Goal: Information Seeking & Learning: Learn about a topic

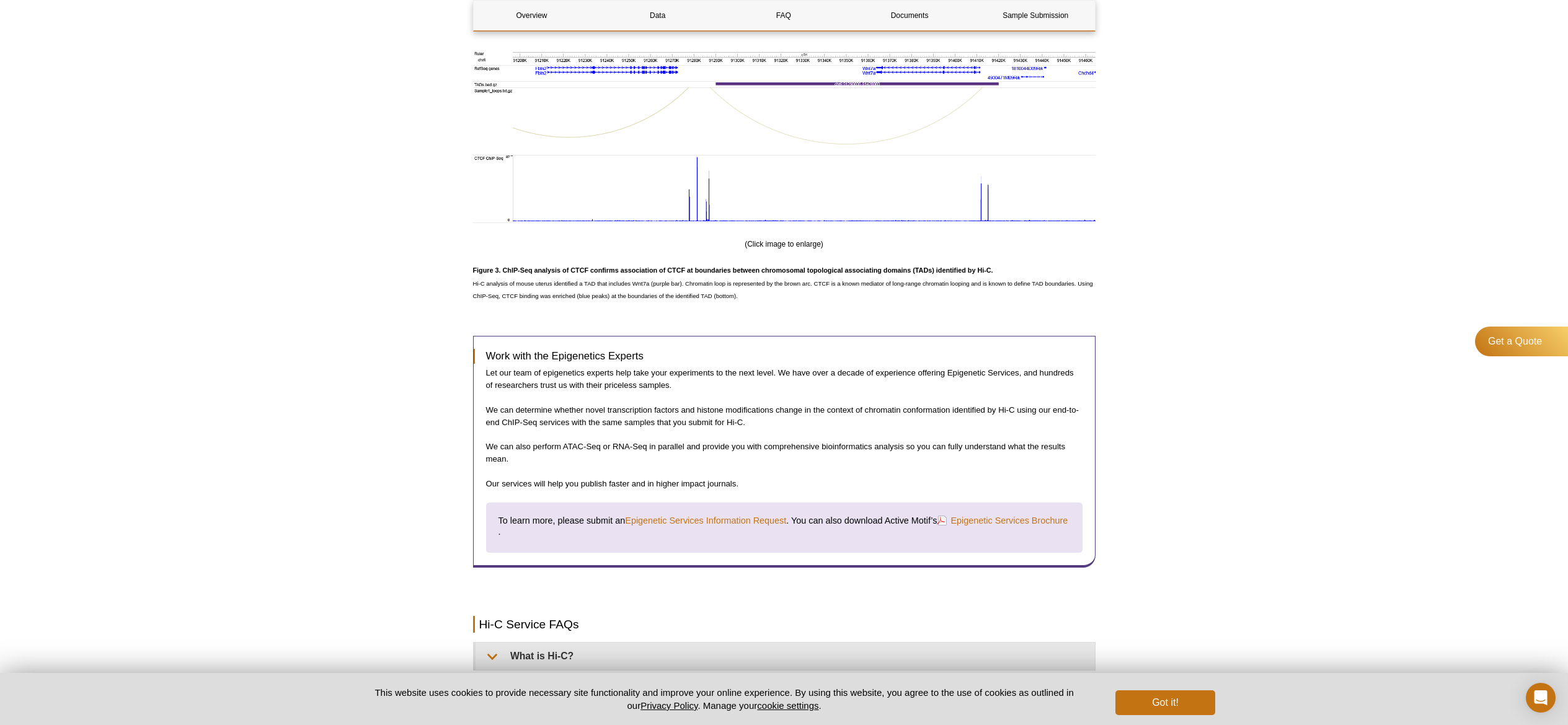
scroll to position [1804, 0]
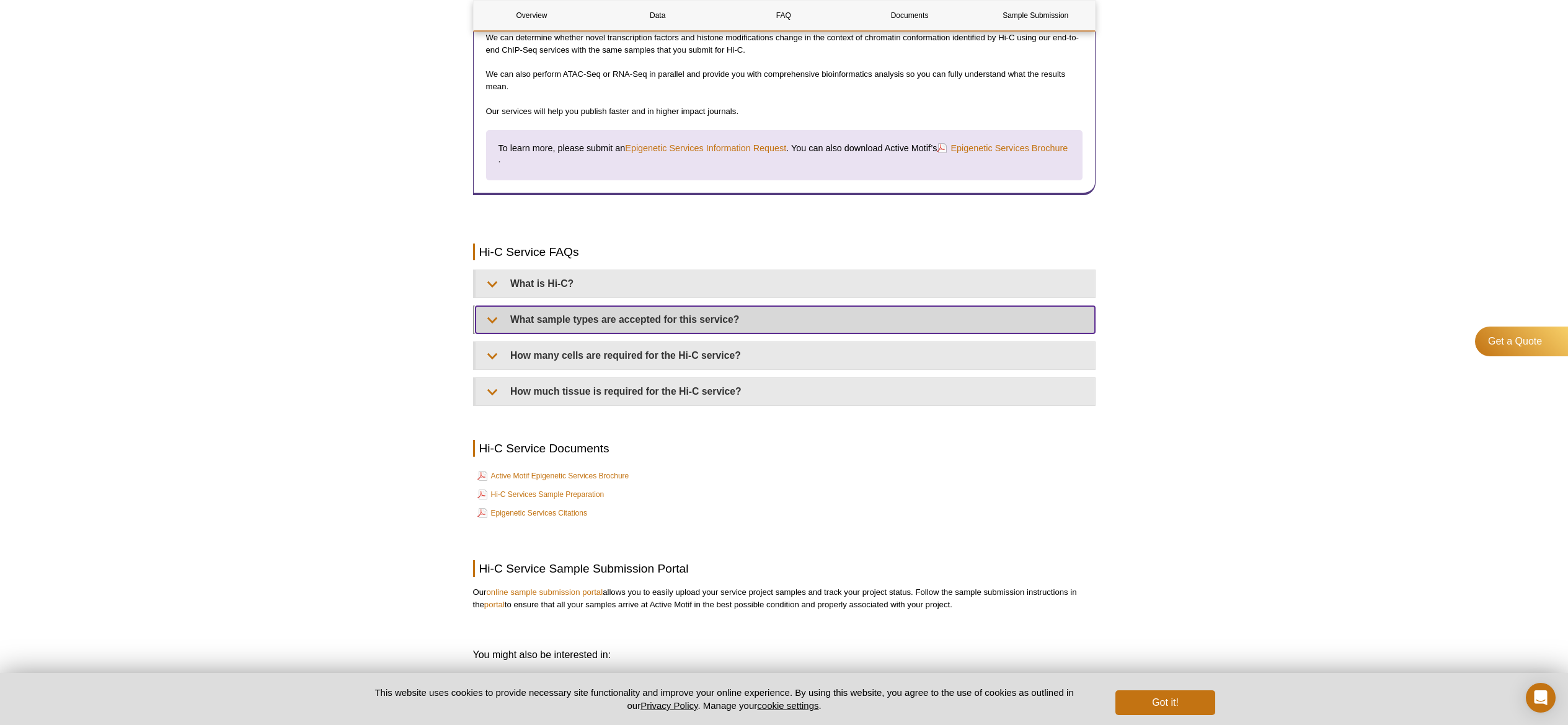
click at [657, 323] on summary "What sample types are accepted for this service?" at bounding box center [785, 320] width 620 height 27
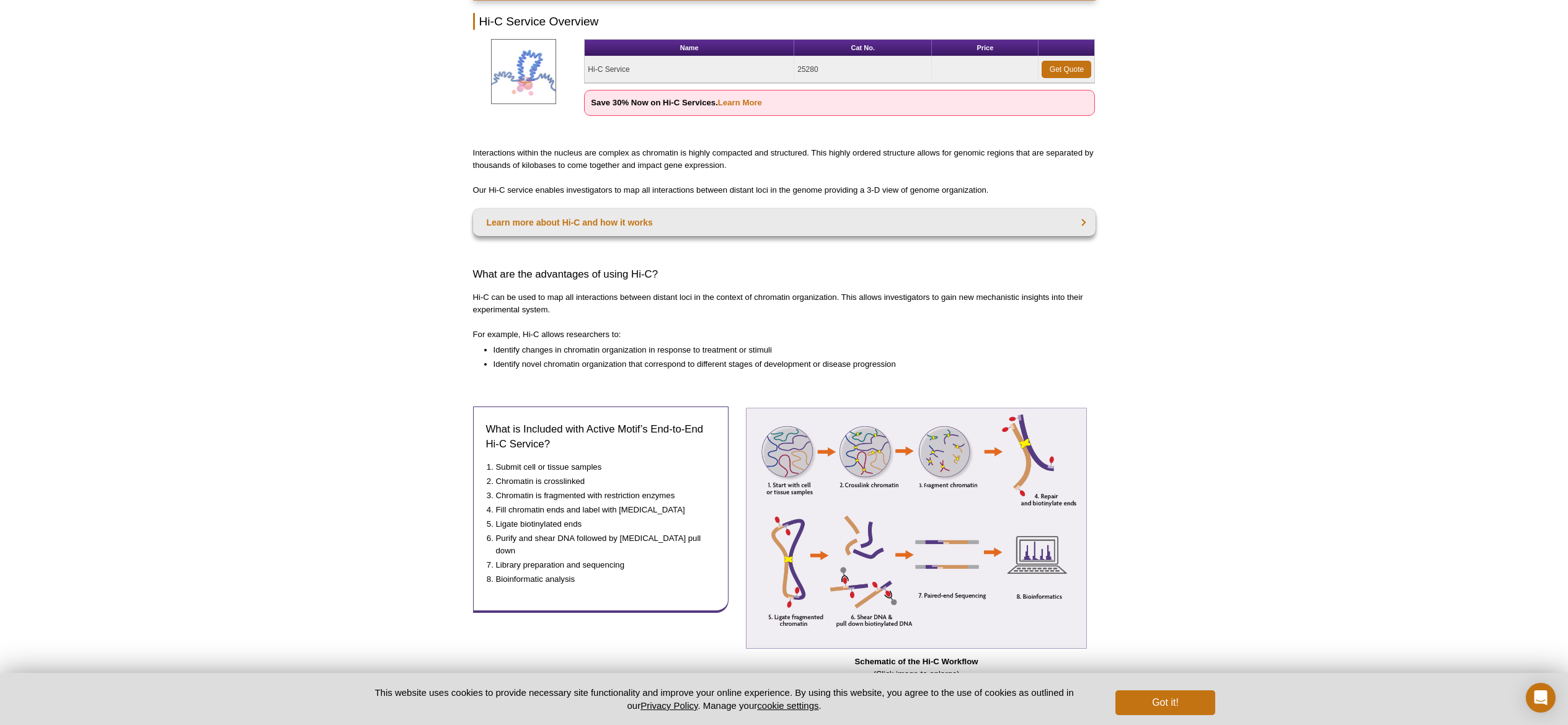
scroll to position [0, 0]
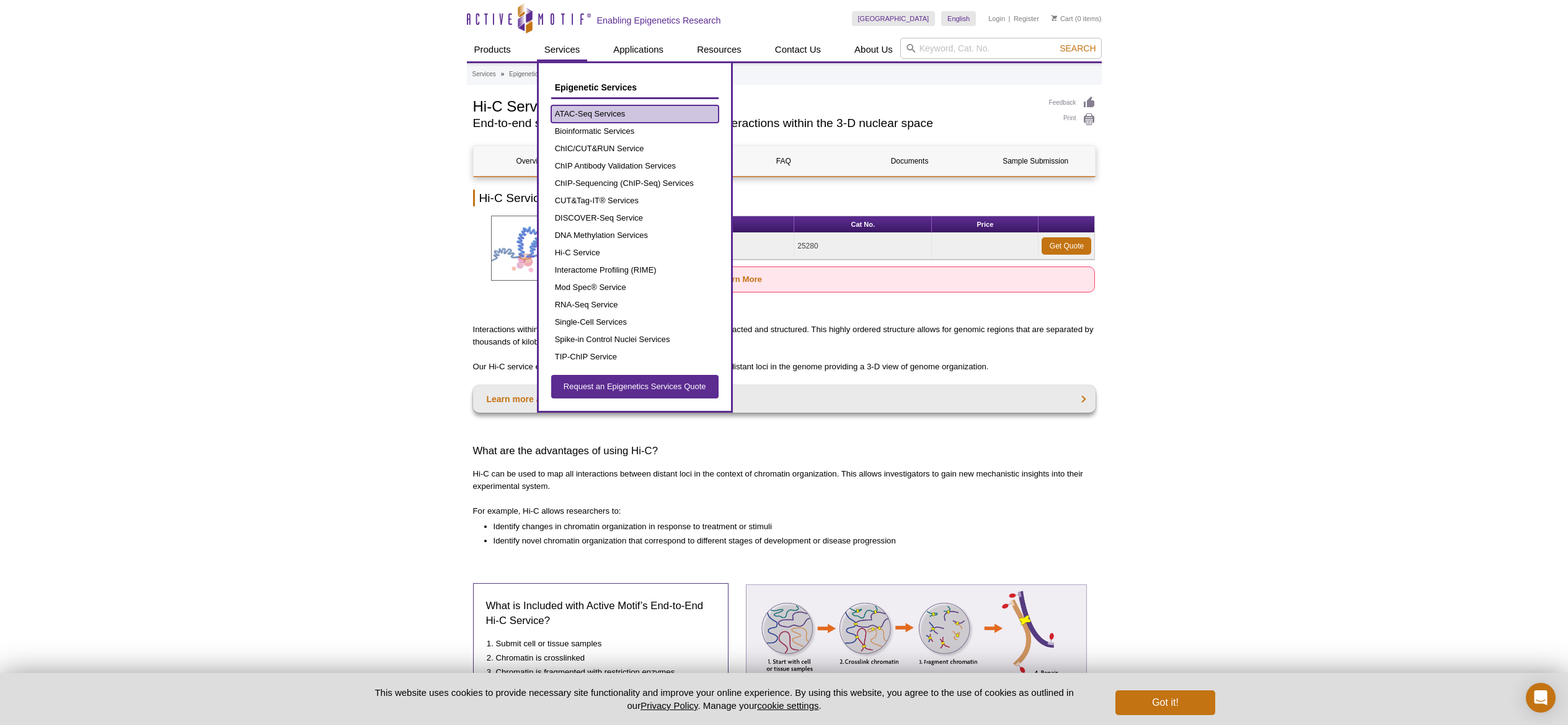
click at [579, 119] on link "ATAC-Seq Services" at bounding box center [634, 113] width 167 height 17
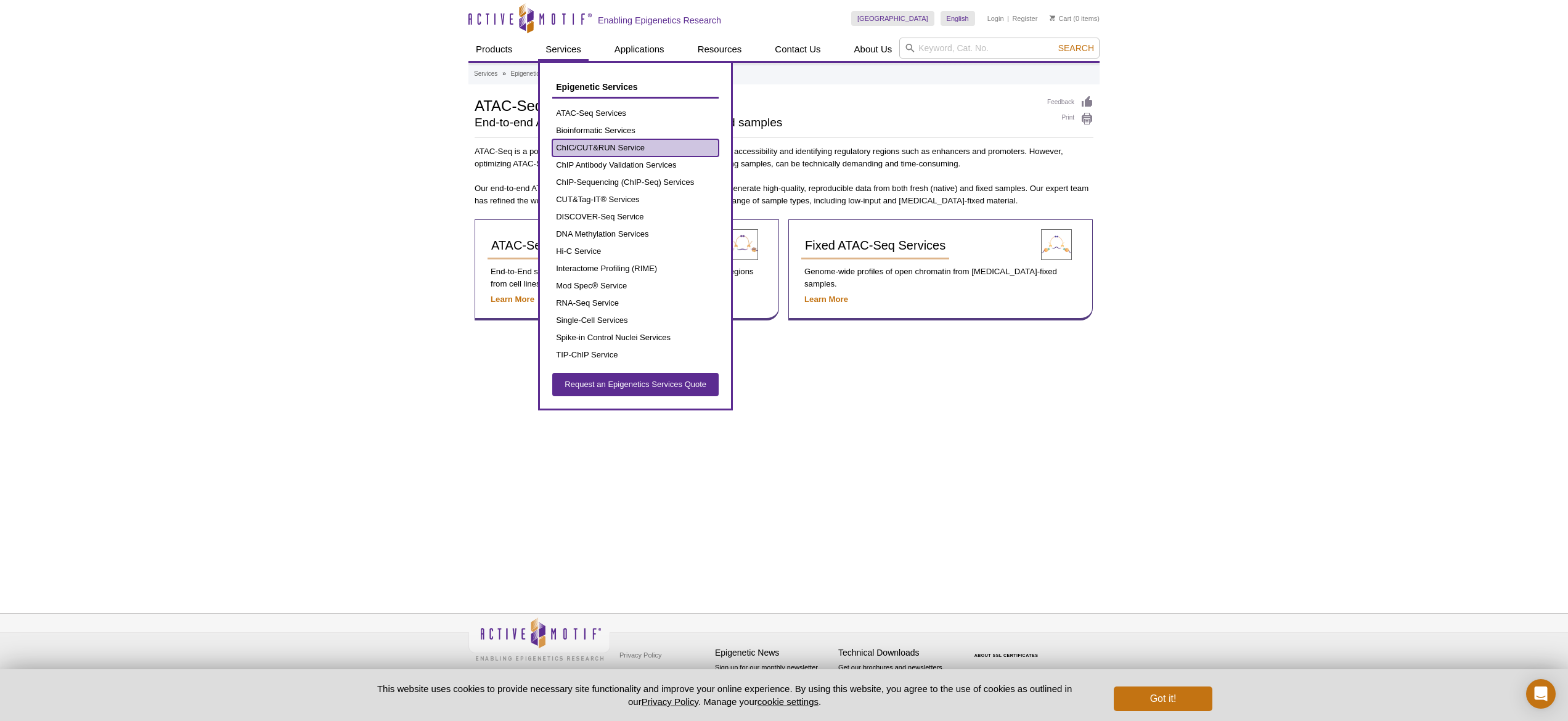
click at [578, 151] on link "ChIC/CUT&RUN Service" at bounding box center [635, 147] width 166 height 17
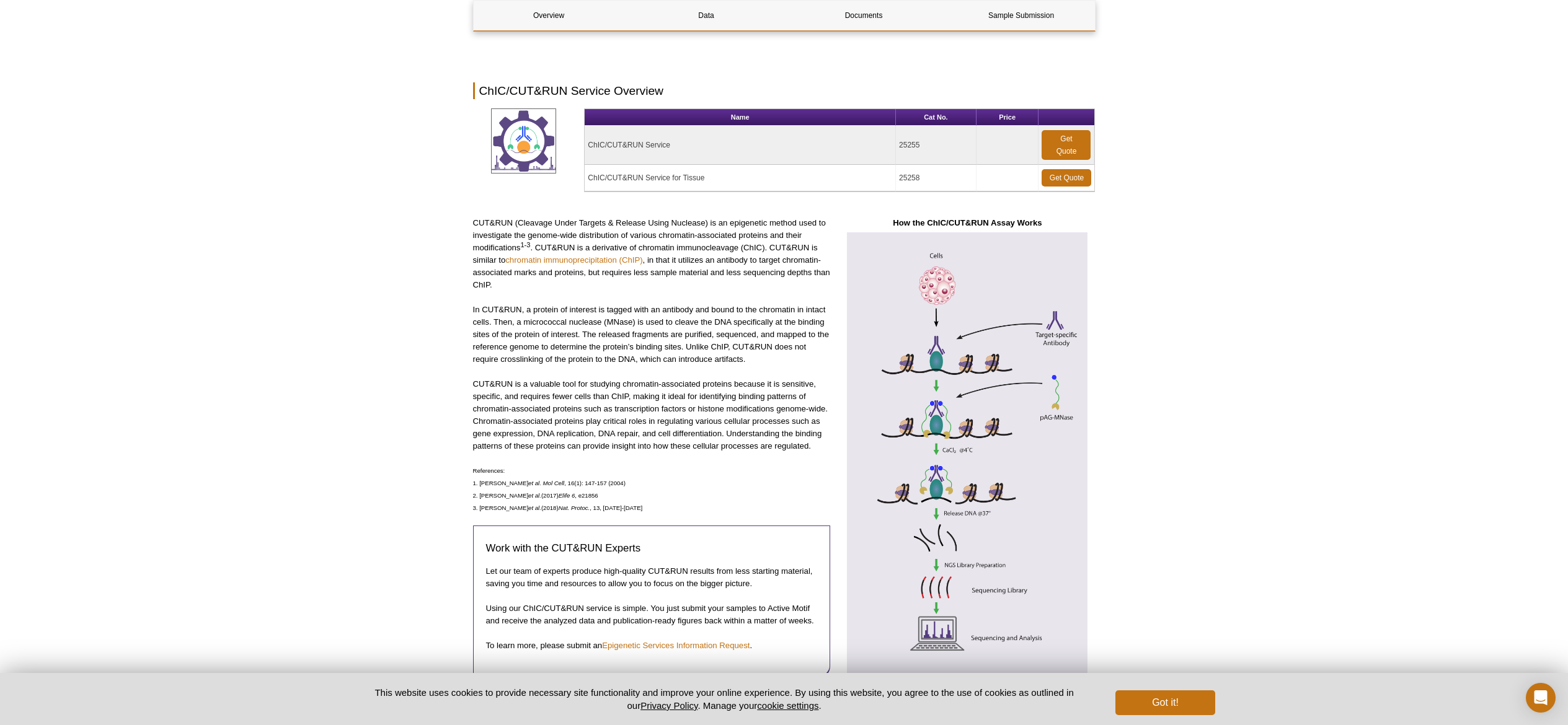
scroll to position [48, 0]
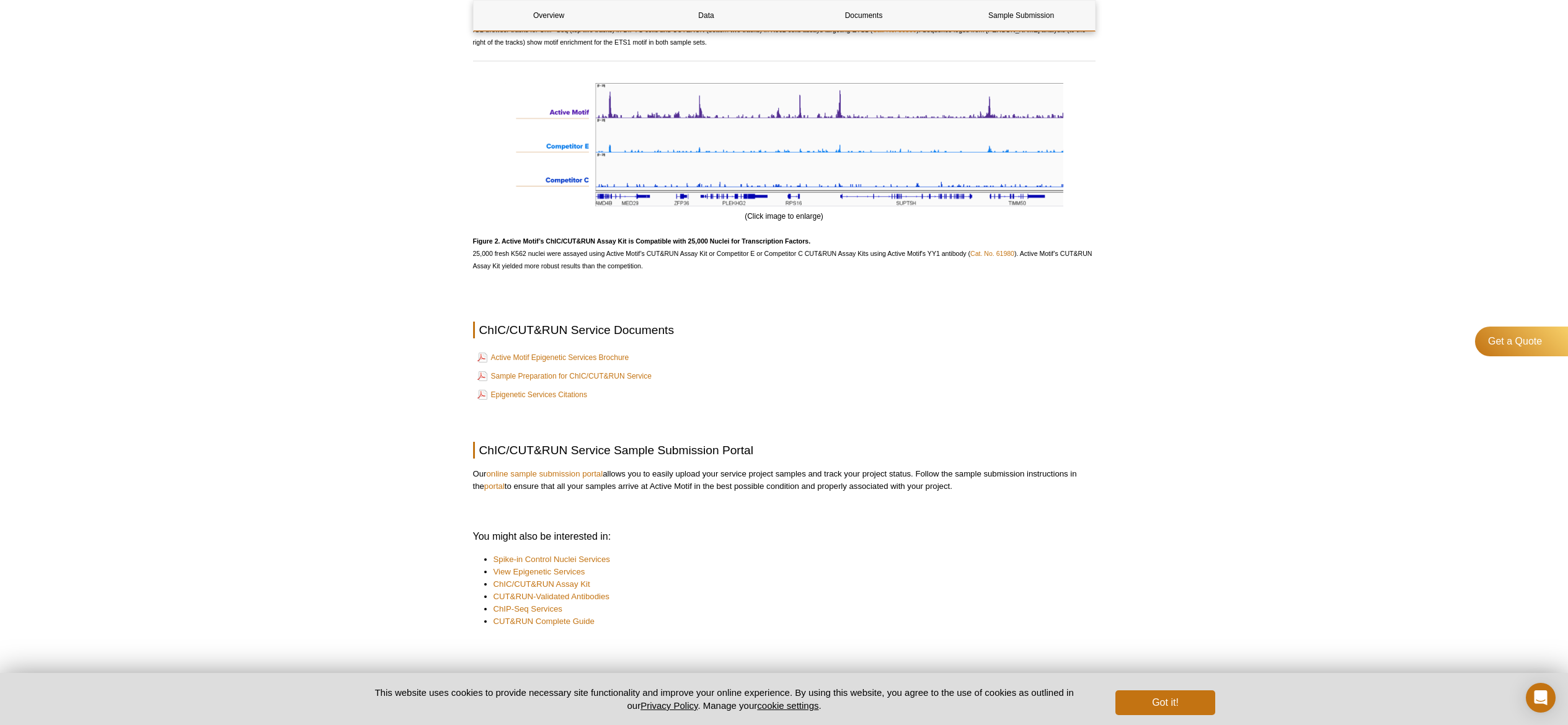
scroll to position [1518, 0]
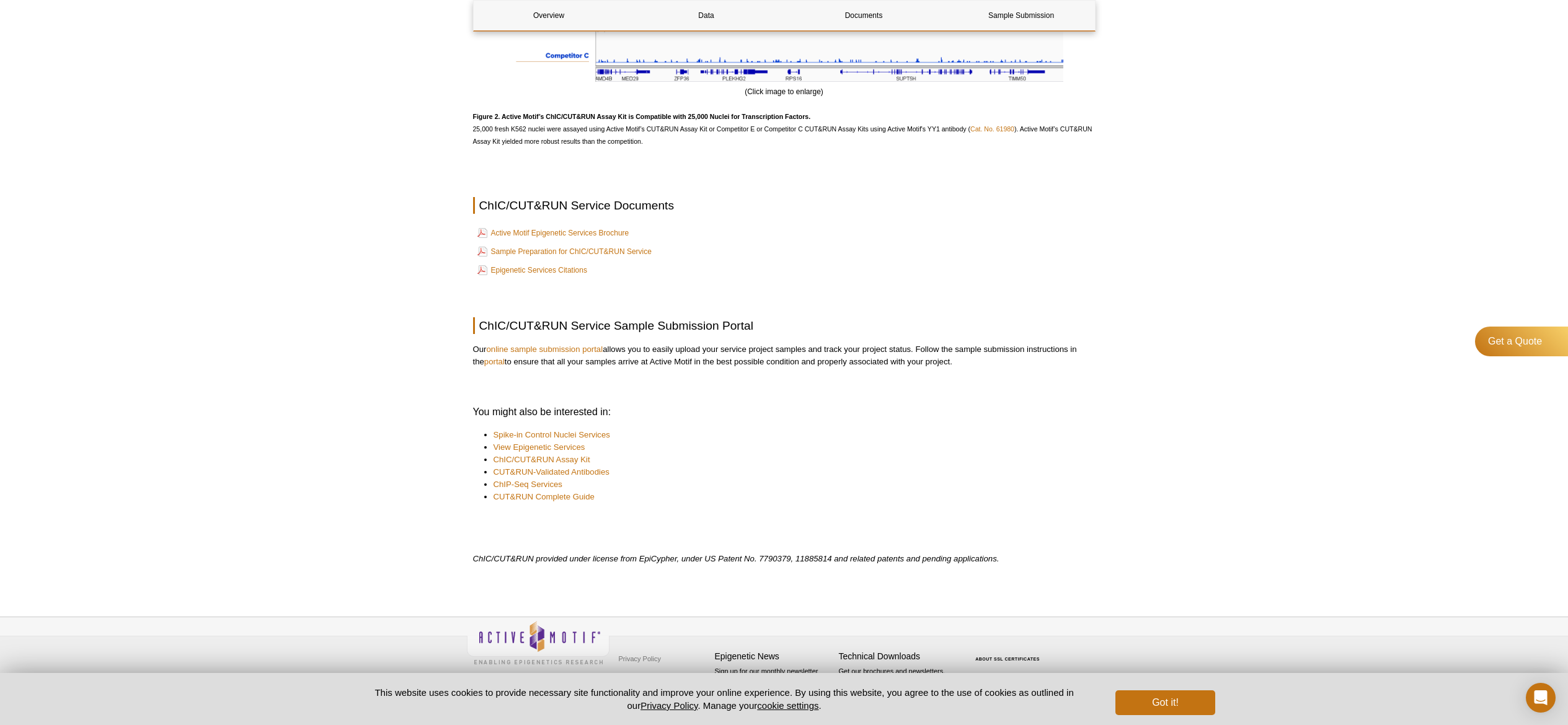
click at [818, 281] on p at bounding box center [784, 287] width 622 height 13
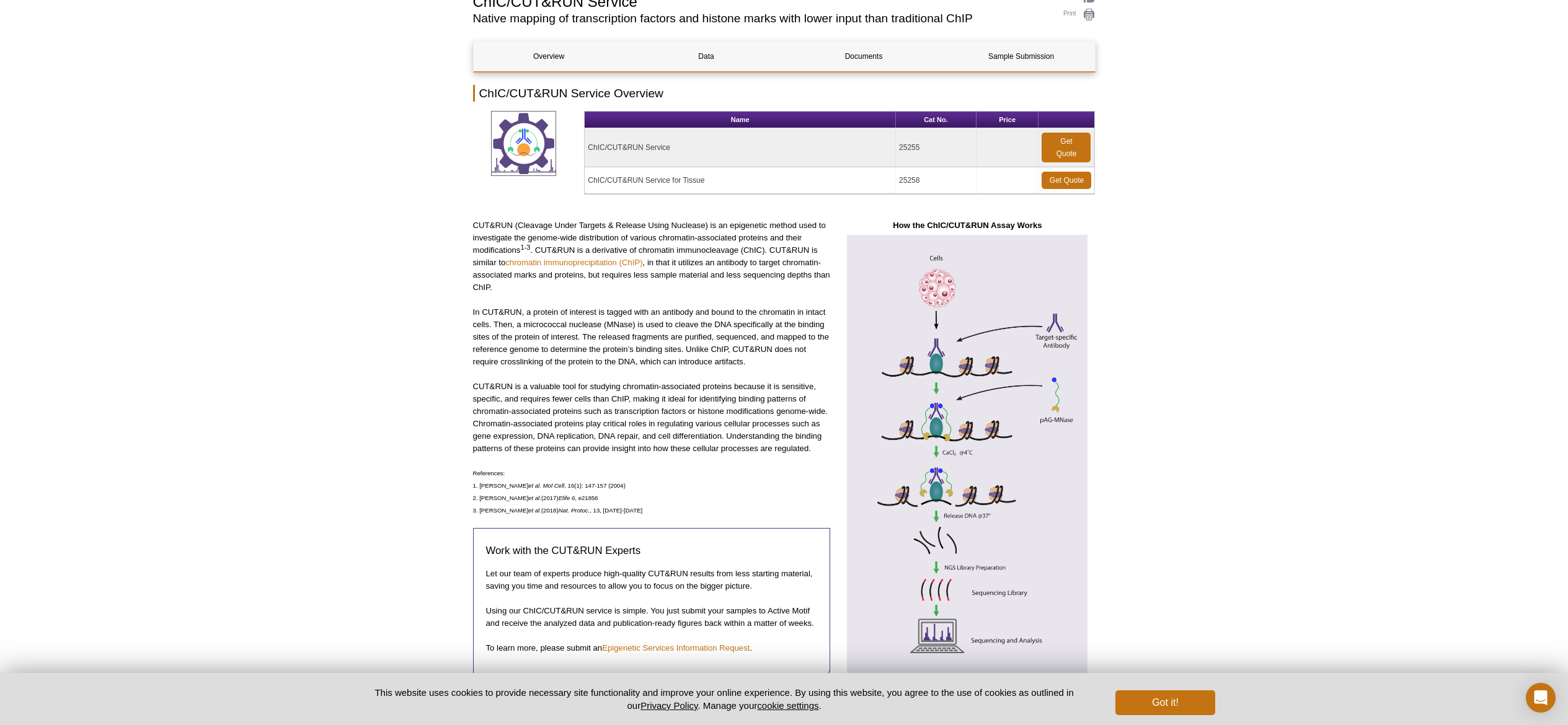
scroll to position [0, 0]
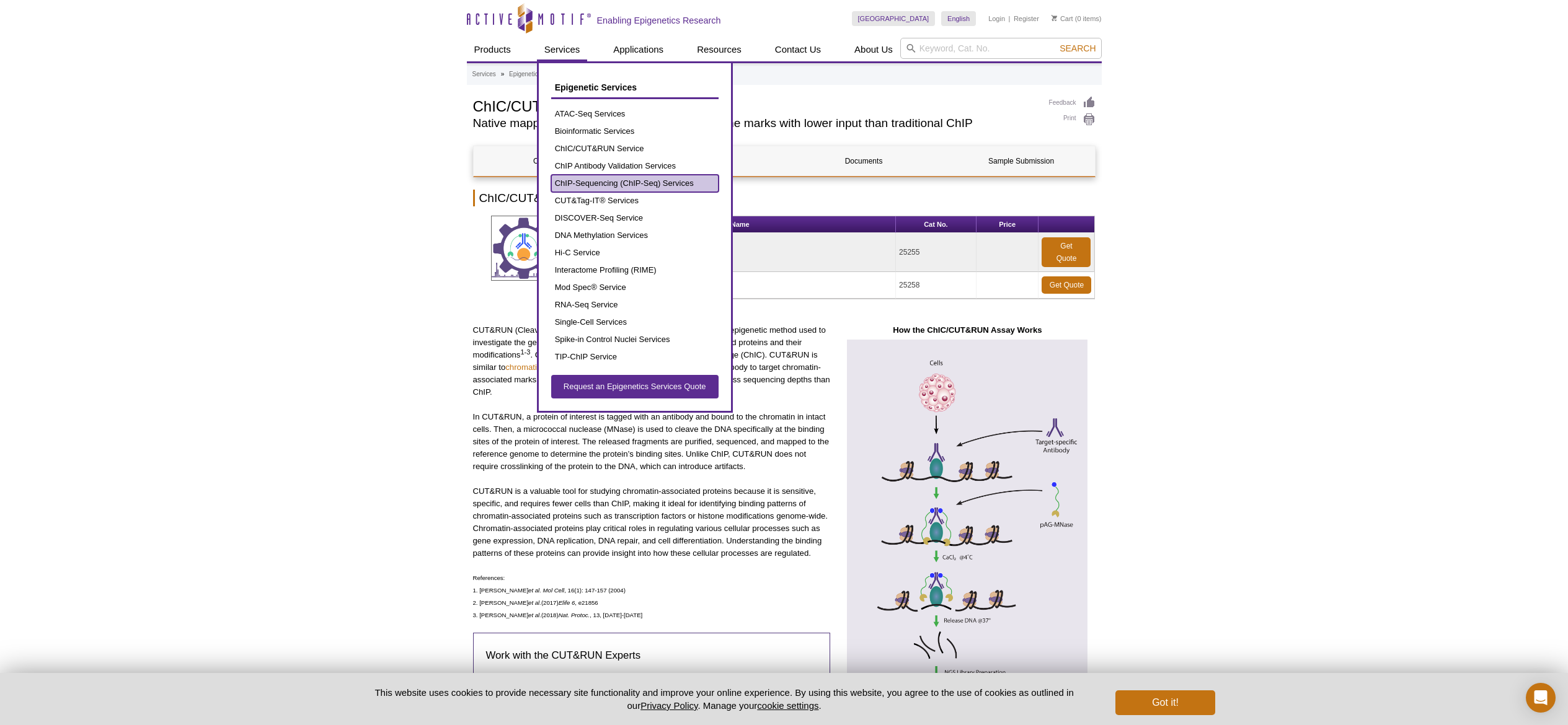
click at [616, 183] on link "ChIP-Sequencing (ChIP-Seq) Services" at bounding box center [634, 183] width 167 height 17
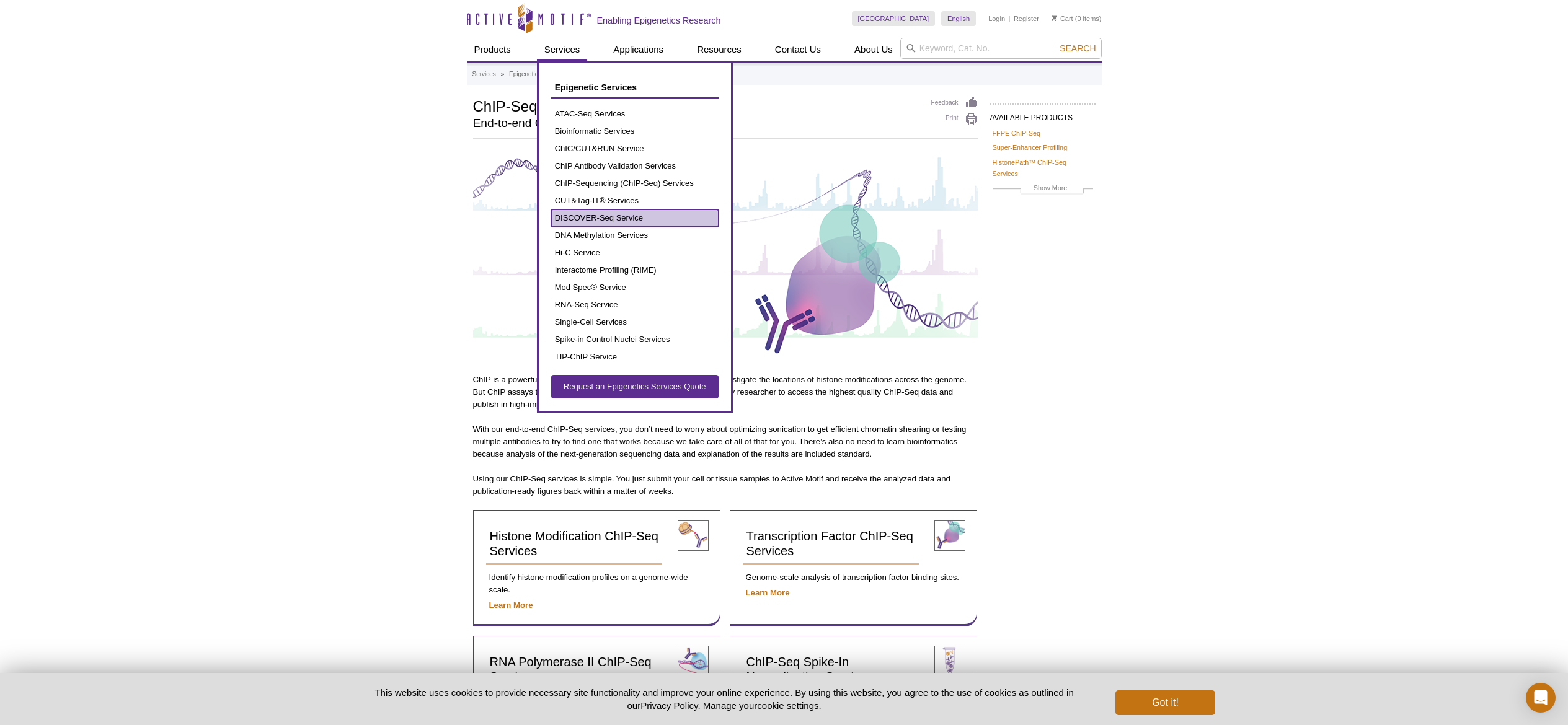
click at [629, 219] on link "DISCOVER-Seq Service" at bounding box center [634, 218] width 167 height 17
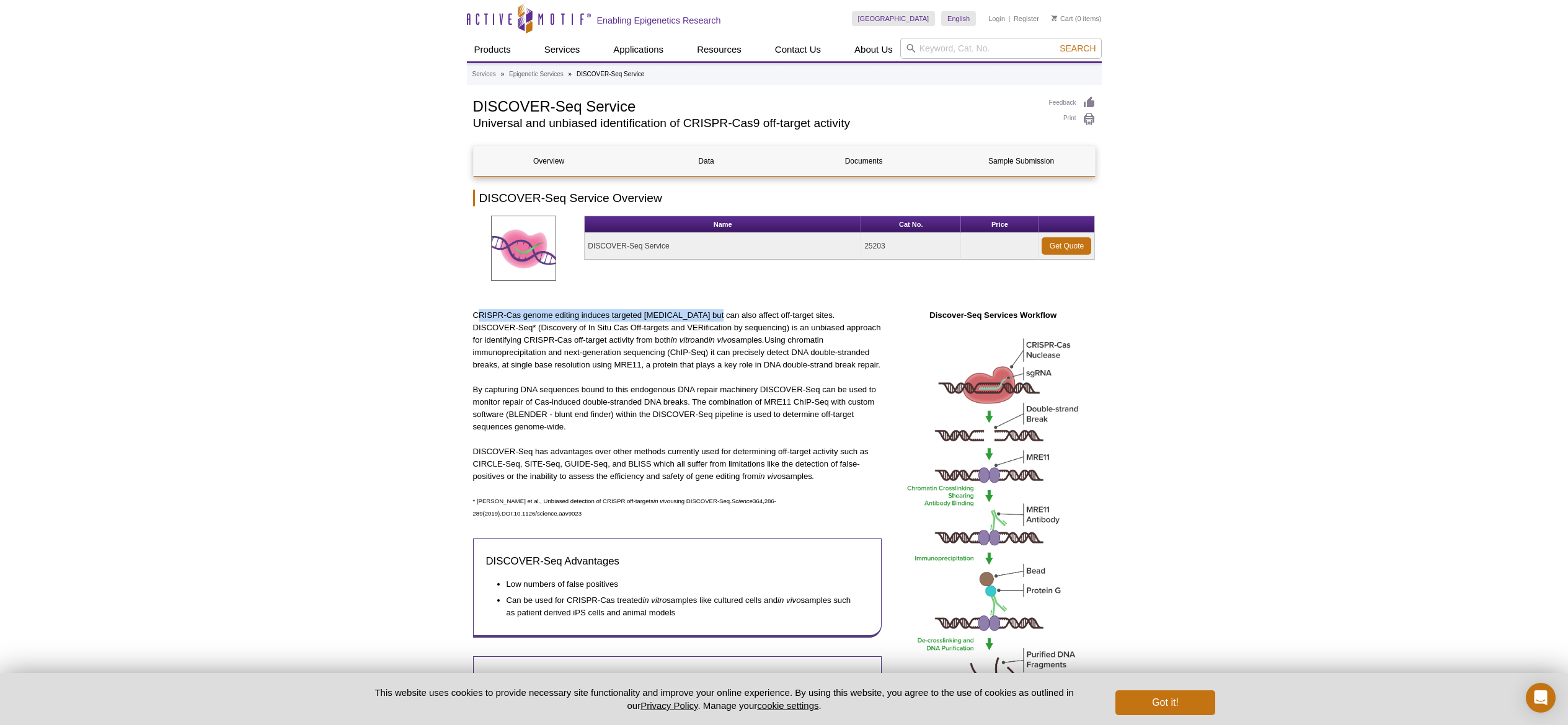
drag, startPoint x: 476, startPoint y: 310, endPoint x: 722, endPoint y: 321, distance: 246.2
click at [722, 321] on p "CRISPR-Cas genome editing induces targeted [MEDICAL_DATA] but can also affect o…" at bounding box center [677, 340] width 408 height 62
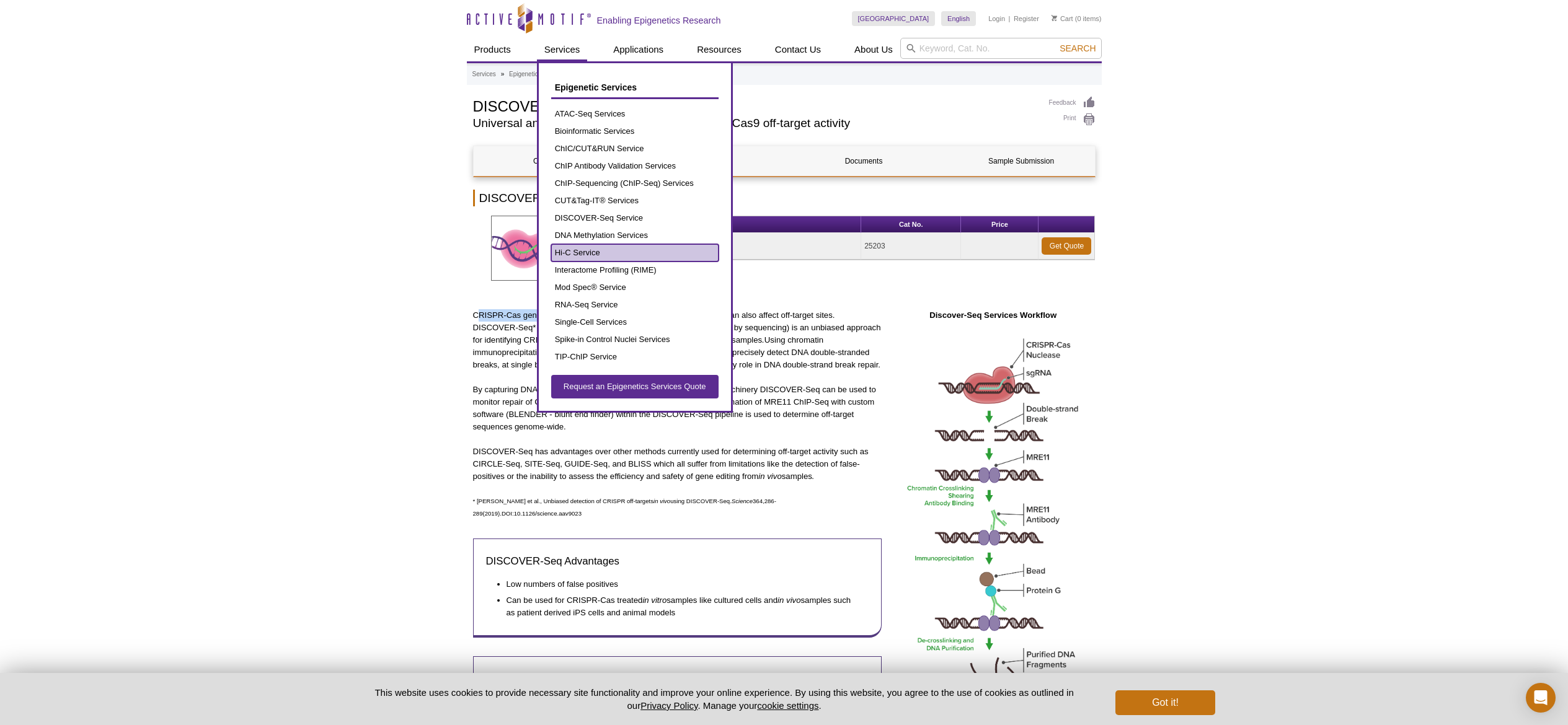
click at [595, 255] on link "Hi-C Service" at bounding box center [634, 252] width 167 height 17
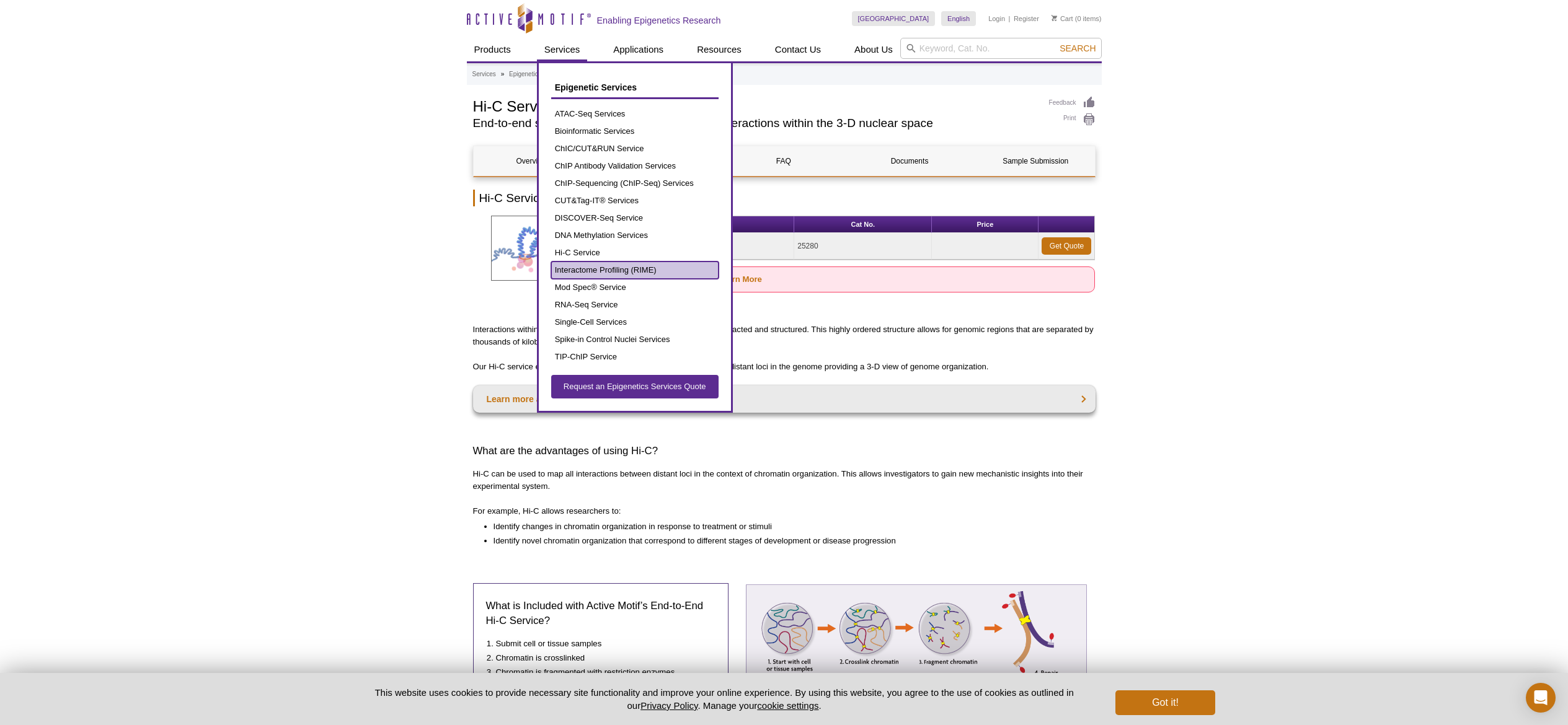
click at [590, 271] on link "Interactome Profiling (RIME)" at bounding box center [634, 269] width 167 height 17
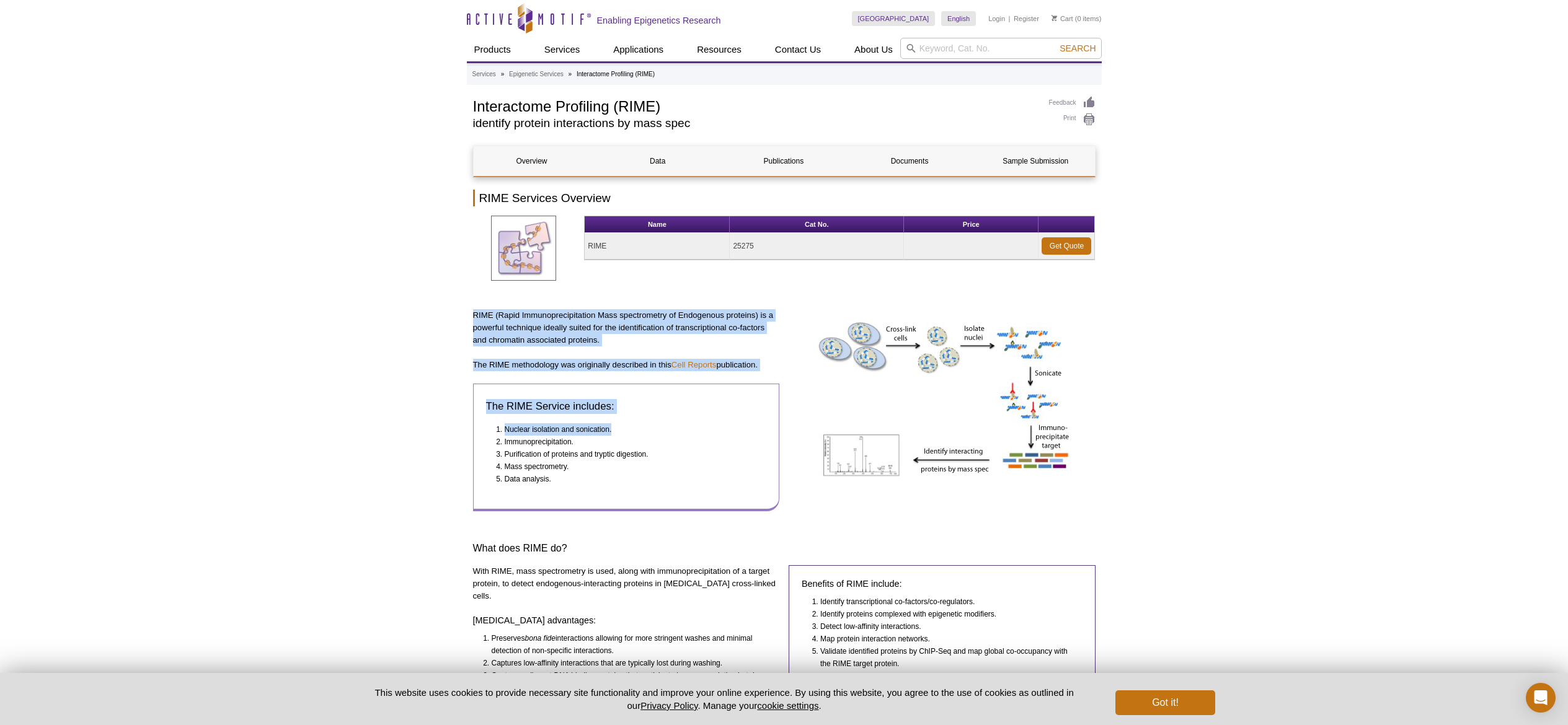
drag, startPoint x: 471, startPoint y: 315, endPoint x: 612, endPoint y: 435, distance: 185.2
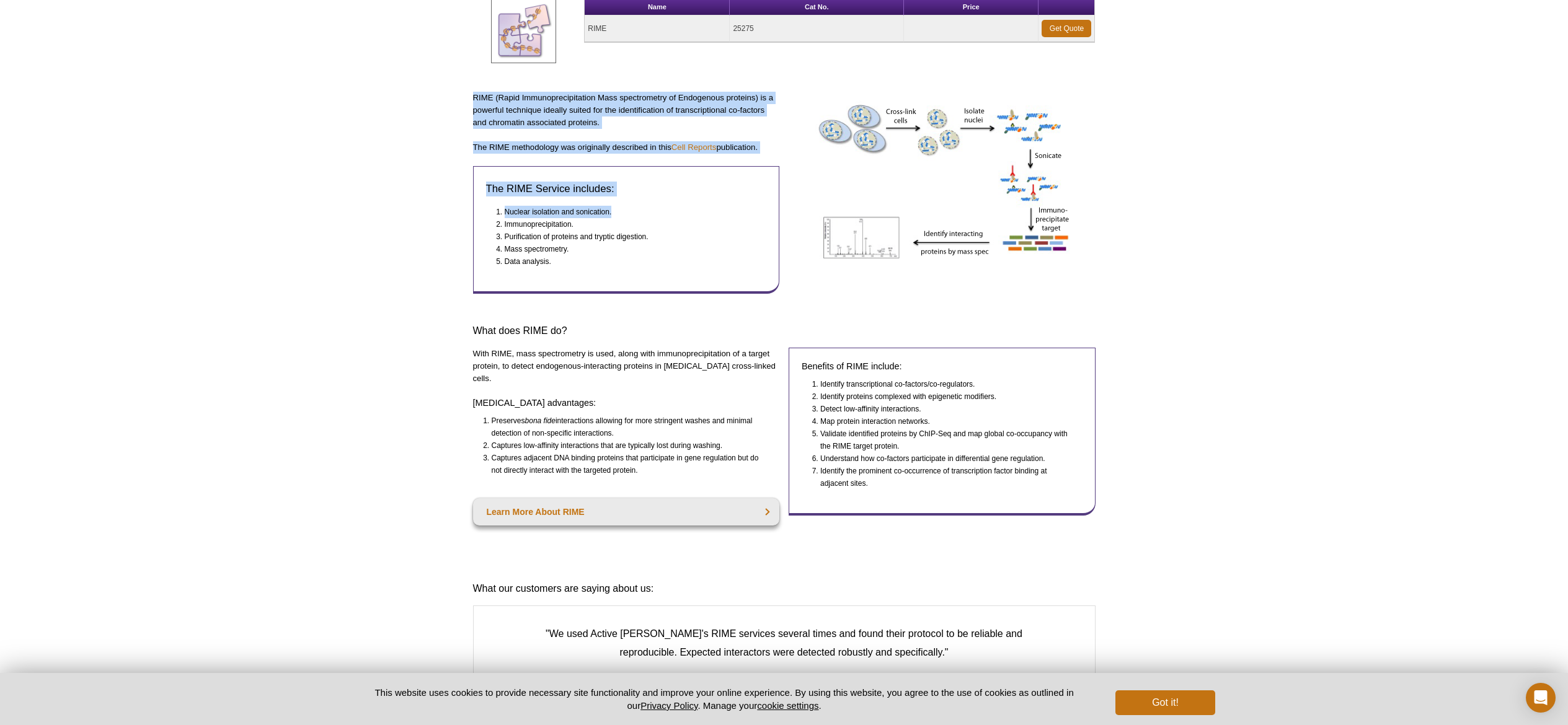
scroll to position [283, 0]
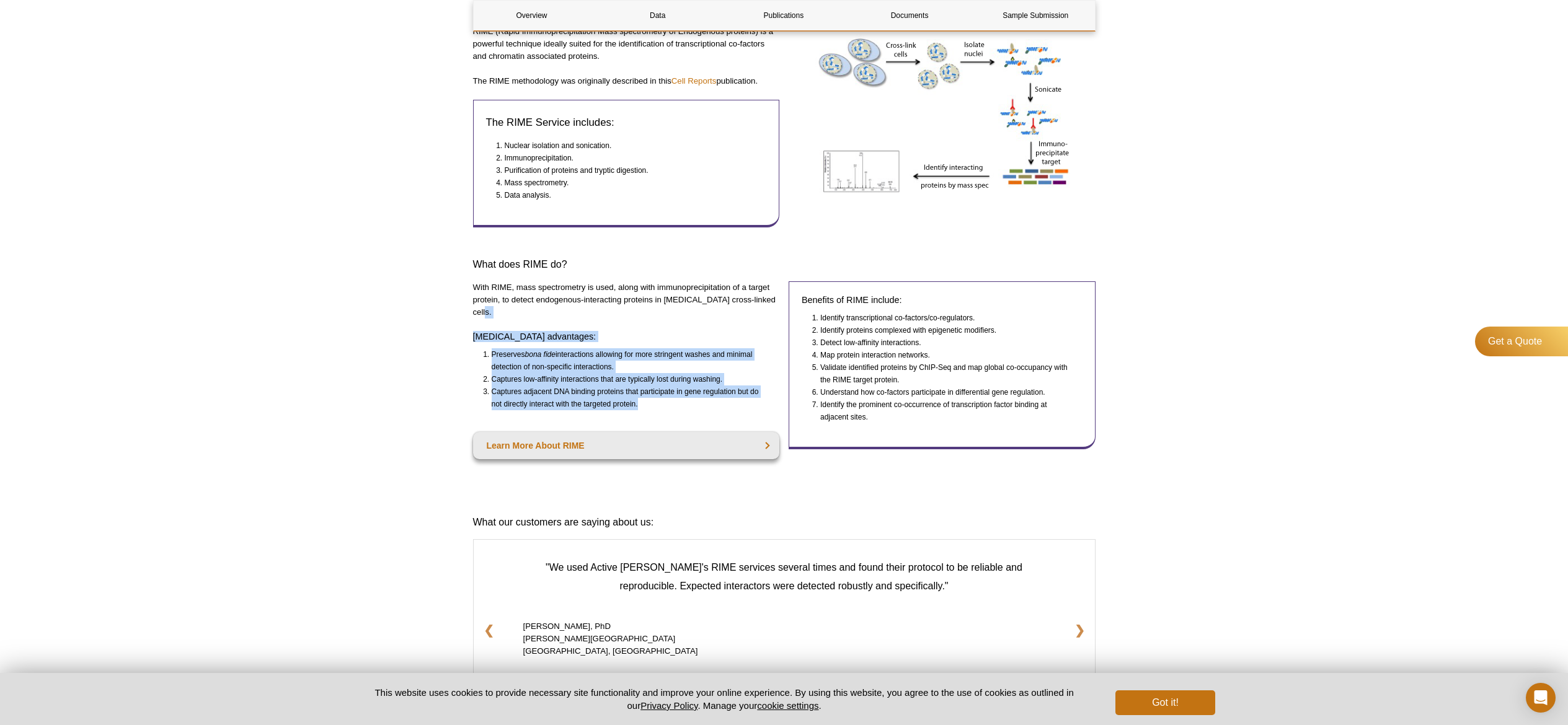
drag, startPoint x: 534, startPoint y: 317, endPoint x: 673, endPoint y: 399, distance: 161.4
click at [673, 399] on div "With RIME, mass spectrometry is used, along with immunoprecipitation of a targe…" at bounding box center [626, 381] width 307 height 200
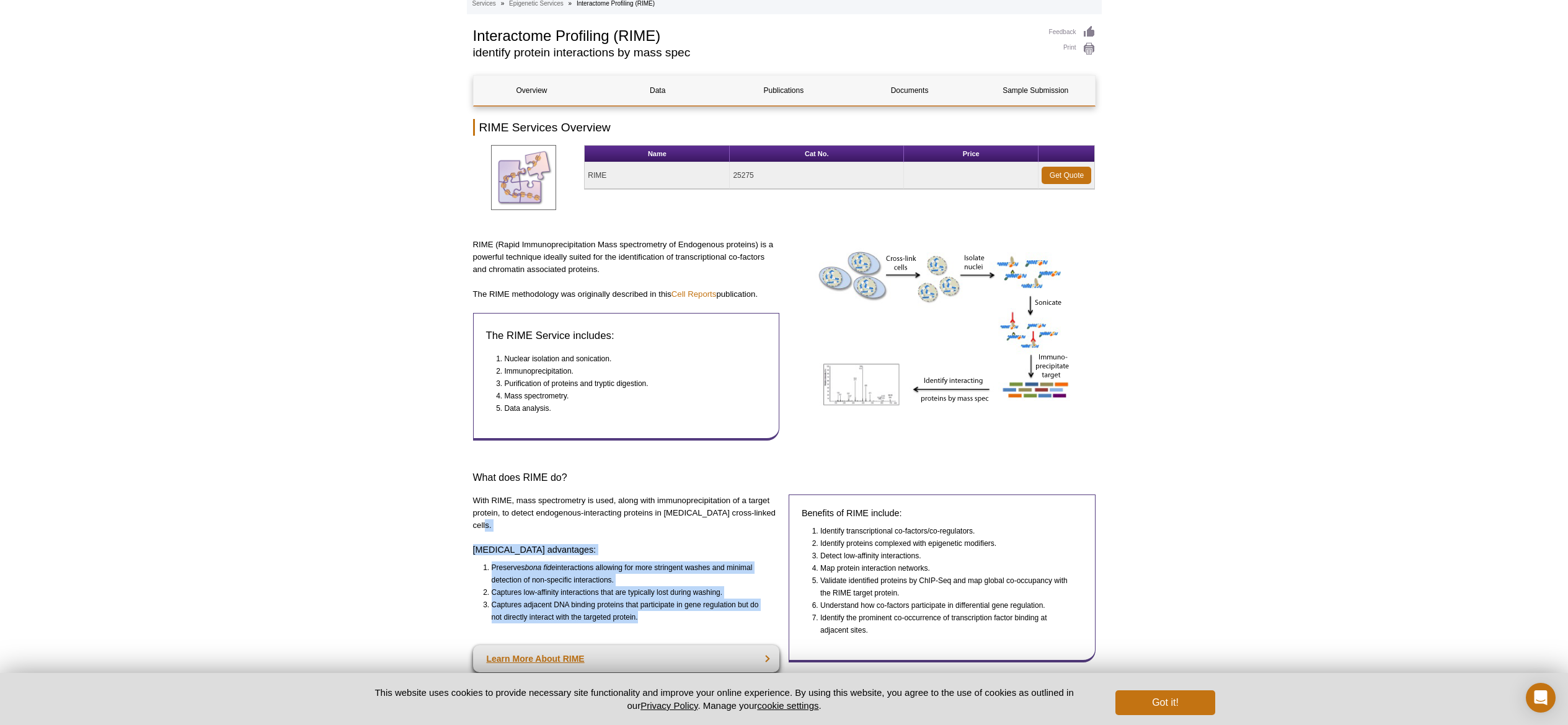
scroll to position [0, 0]
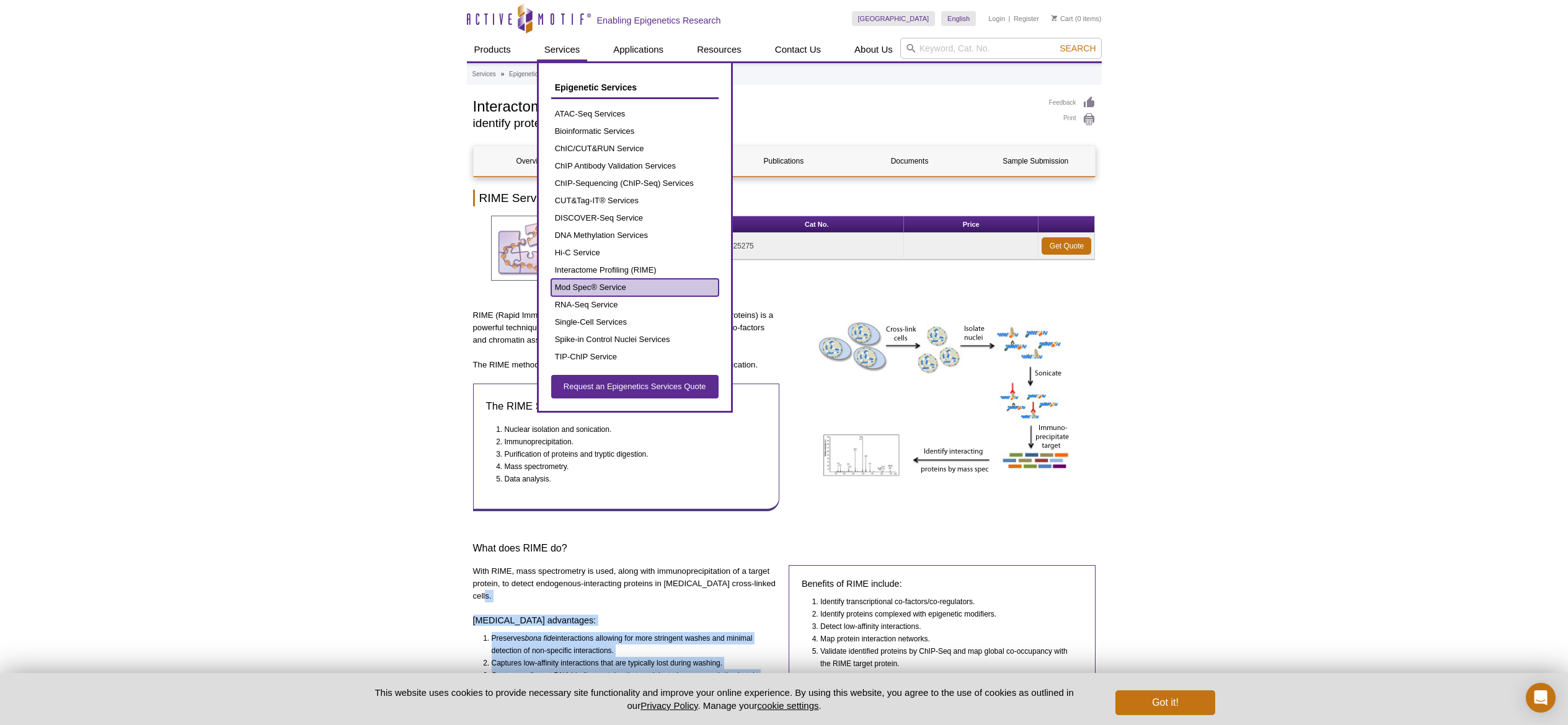
click at [608, 293] on link "Mod Spec® Service" at bounding box center [634, 287] width 167 height 17
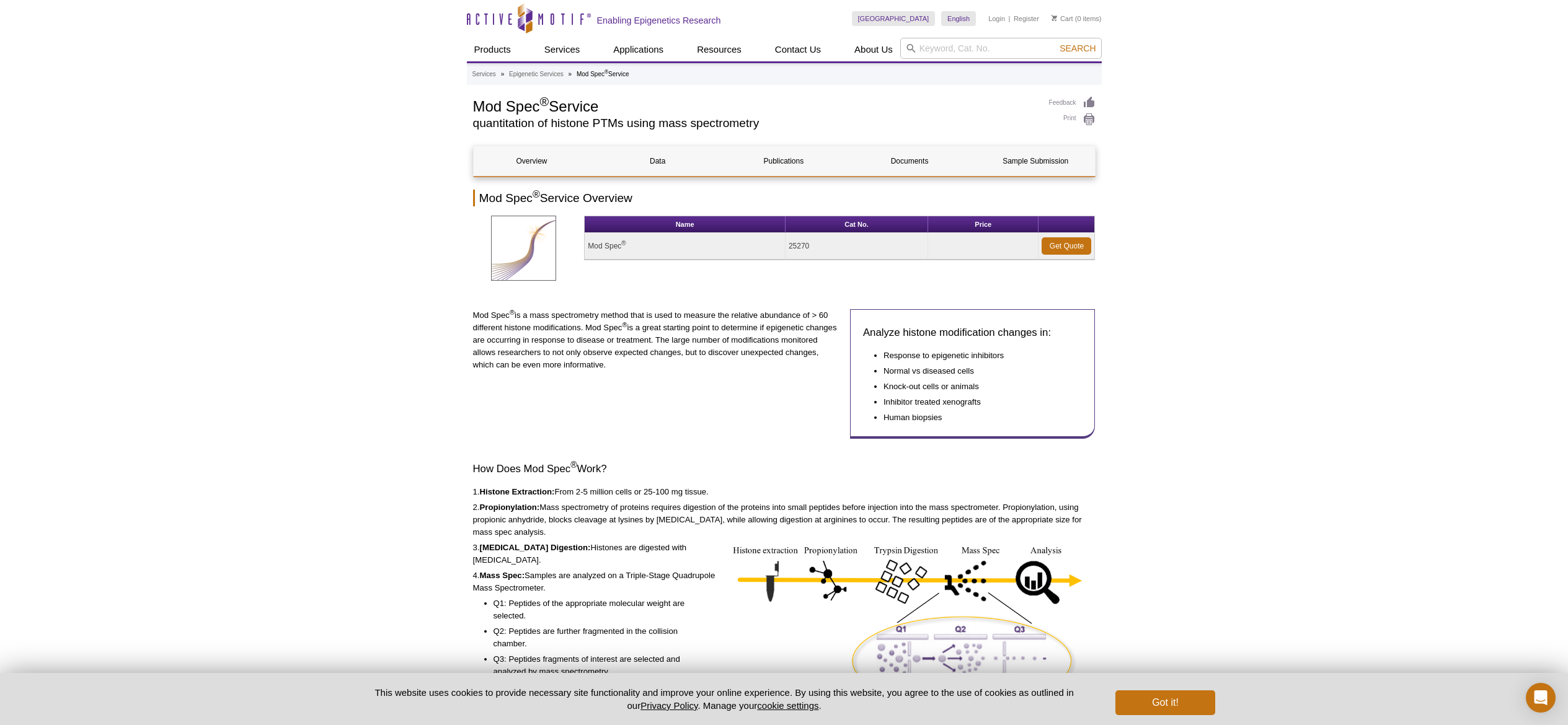
drag, startPoint x: 564, startPoint y: 323, endPoint x: 652, endPoint y: 371, distance: 100.2
click at [652, 371] on div "Mod Spec ® is a mass spectrometry method that is used to measure the relative a…" at bounding box center [656, 379] width 368 height 140
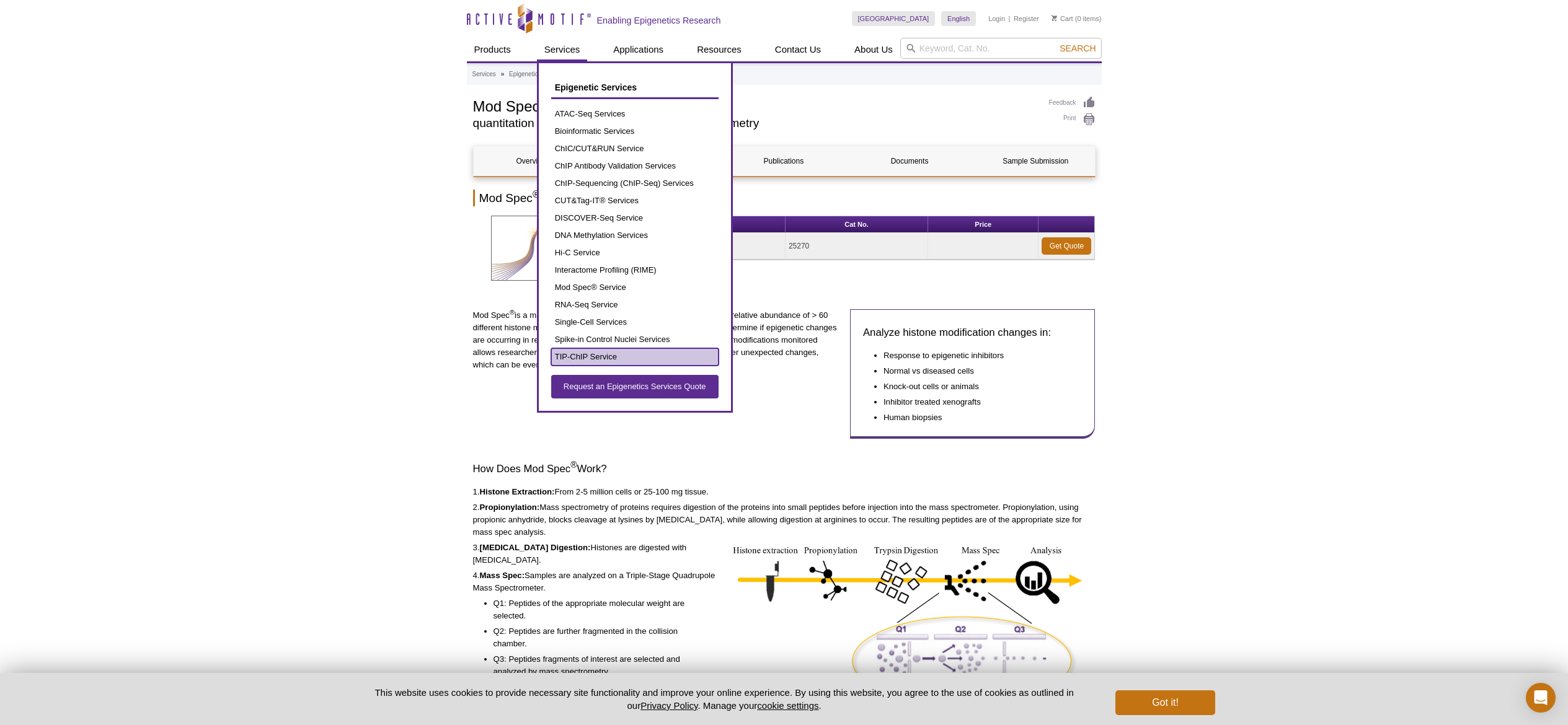
click at [594, 358] on link "TIP-ChIP Service" at bounding box center [634, 357] width 167 height 17
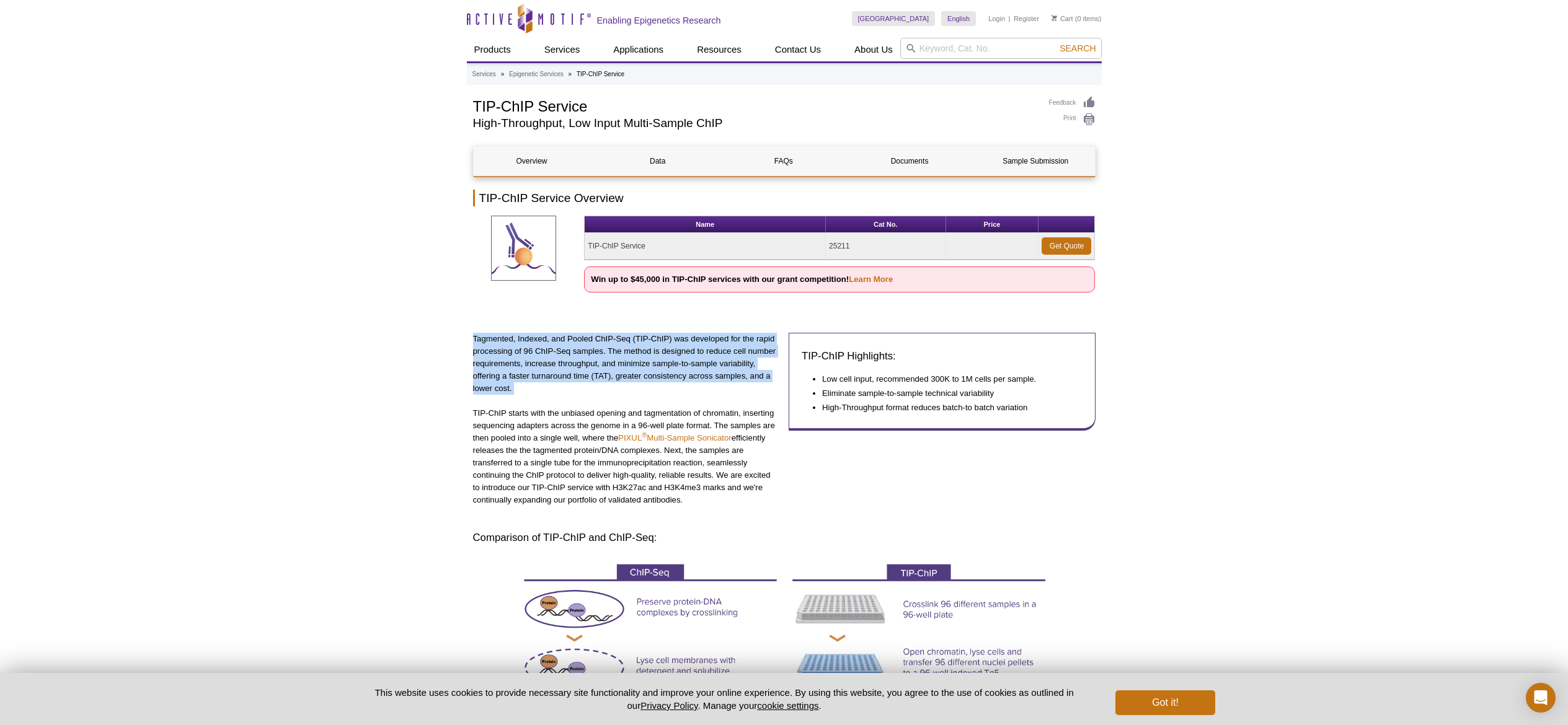
drag, startPoint x: 469, startPoint y: 338, endPoint x: 617, endPoint y: 397, distance: 159.3
